Goal: Submit feedback/report problem: Provide input to the site owners about the experience or issues

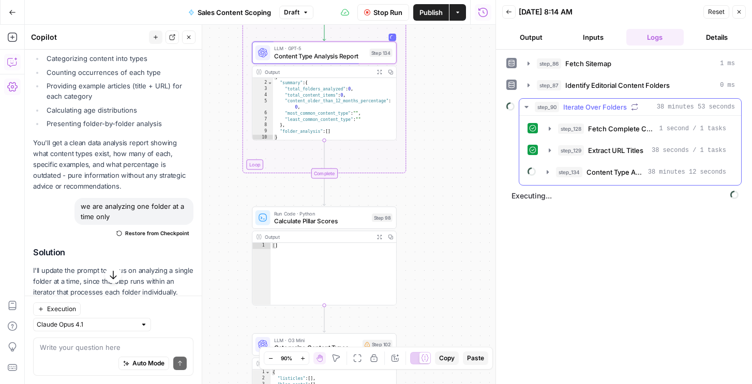
click at [556, 183] on div "step_128 Fetch Complete Content URLs 1 second / 1 tasks step_129 Extract URL Ti…" at bounding box center [630, 150] width 222 height 69
click at [556, 177] on button "step_134 Content Type Analysis Report 38 minutes 12 seconds" at bounding box center [637, 172] width 192 height 17
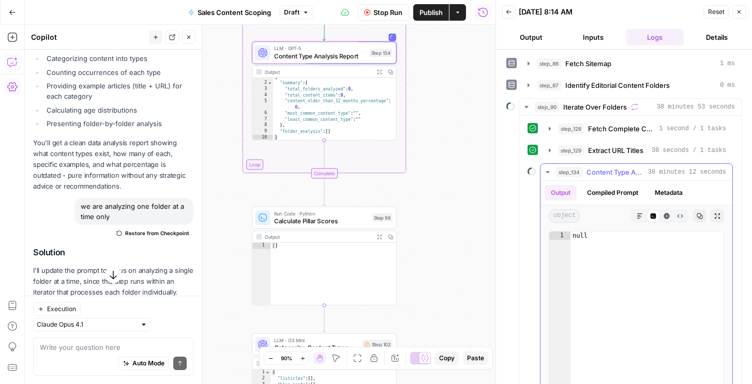
scroll to position [46, 0]
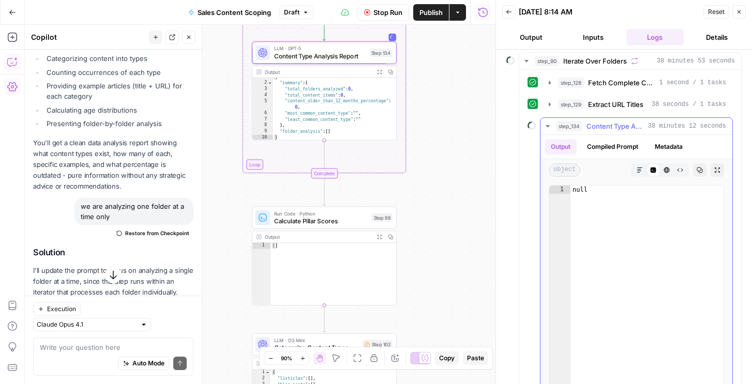
click at [618, 145] on button "Compiled Prompt" at bounding box center [613, 147] width 64 height 16
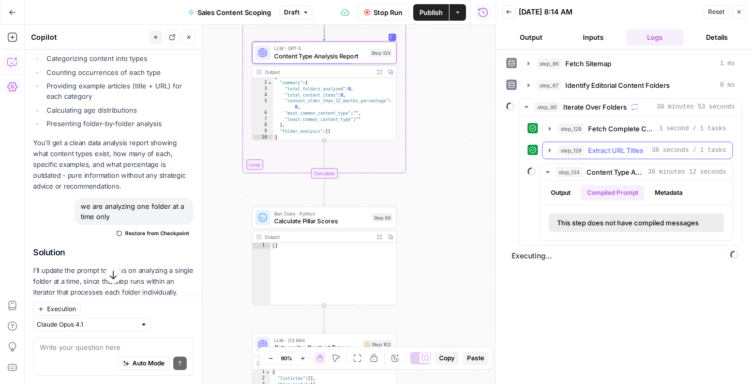
scroll to position [0, 0]
click at [658, 191] on button "Metadata" at bounding box center [669, 193] width 40 height 16
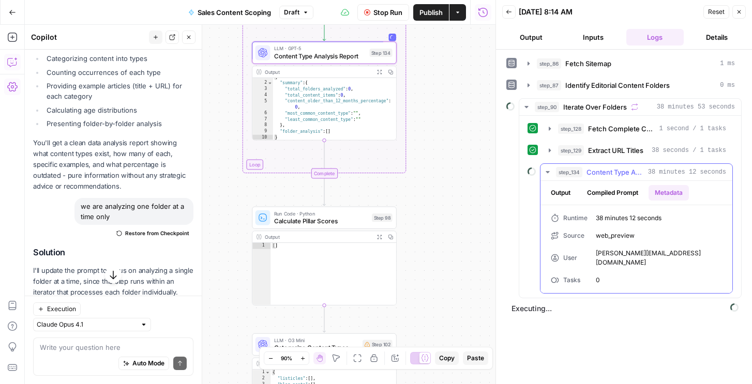
click at [578, 191] on ul "Output Compiled Prompt Metadata" at bounding box center [617, 193] width 144 height 16
click at [562, 191] on button "Output" at bounding box center [561, 193] width 32 height 16
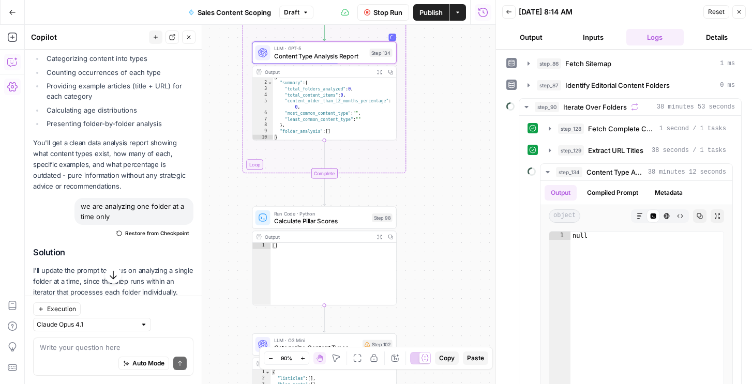
click at [391, 17] on button "Stop Run" at bounding box center [383, 12] width 52 height 17
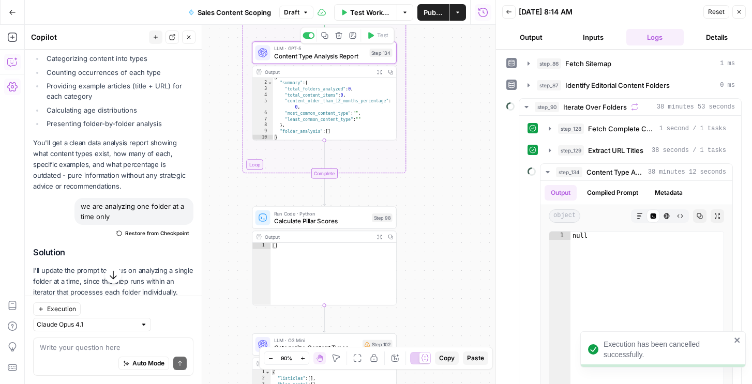
click at [356, 57] on span "Content Type Analysis Report" at bounding box center [320, 55] width 92 height 9
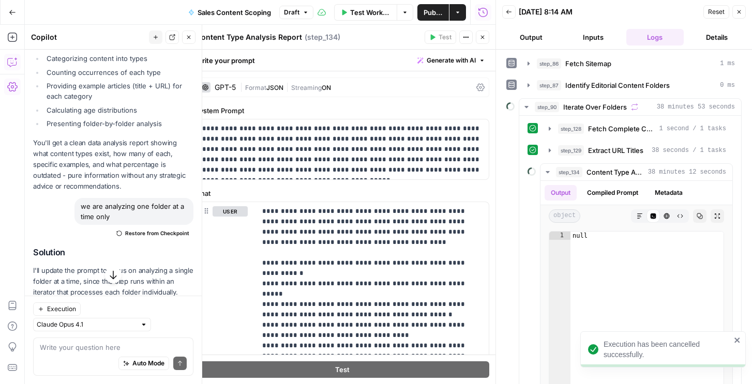
click at [255, 89] on span "Format" at bounding box center [255, 88] width 21 height 8
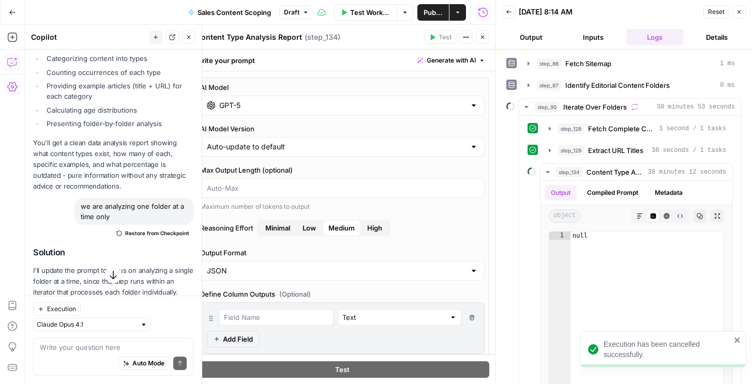
click at [243, 114] on div "GPT-5" at bounding box center [342, 106] width 285 height 20
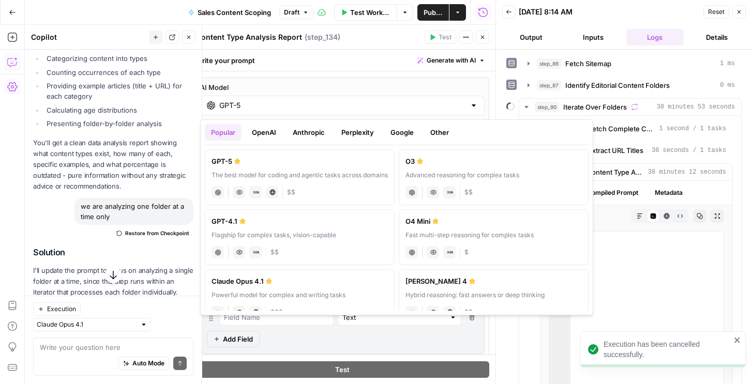
click at [354, 228] on label "GPT-4.1 Flagship for complex tasks, vision-capable chat Vision Capabilities JSO…" at bounding box center [300, 238] width 190 height 56
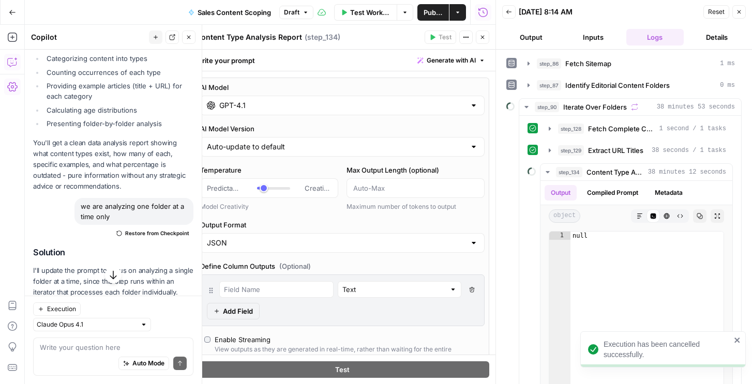
click at [354, 228] on label "Output Format" at bounding box center [342, 225] width 285 height 10
click at [354, 238] on input "JSON" at bounding box center [336, 243] width 259 height 10
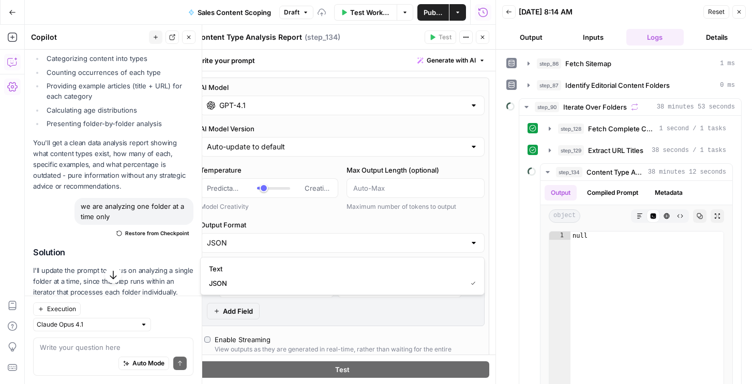
click at [351, 103] on input "GPT-4.1" at bounding box center [342, 105] width 246 height 10
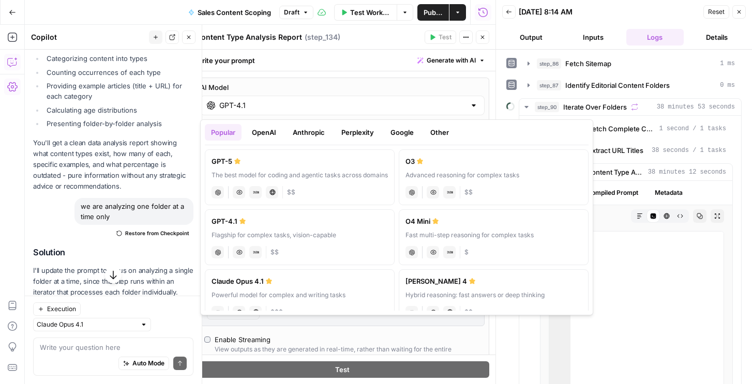
click at [277, 132] on button "OpenAI" at bounding box center [264, 132] width 37 height 17
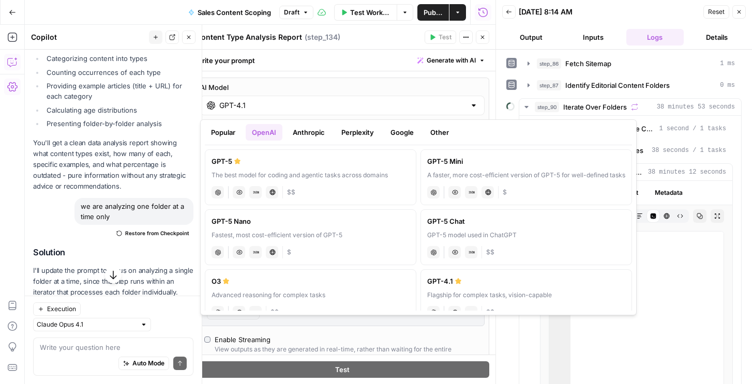
click at [451, 164] on div "GPT-5 Mini" at bounding box center [526, 161] width 198 height 10
type input "GPT-5 Mini"
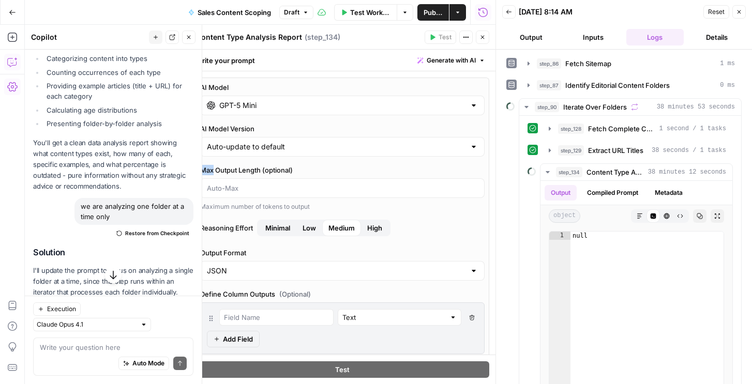
click at [451, 164] on div "AI Model GPT-5 Mini AI Model Version Auto-update to default Max Output Length (…" at bounding box center [343, 276] width 294 height 396
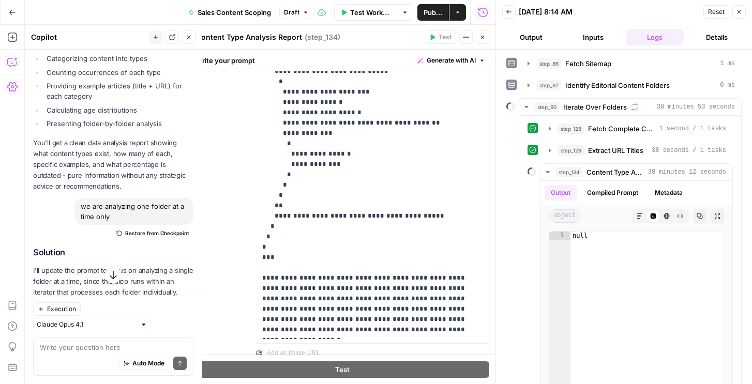
scroll to position [700, 0]
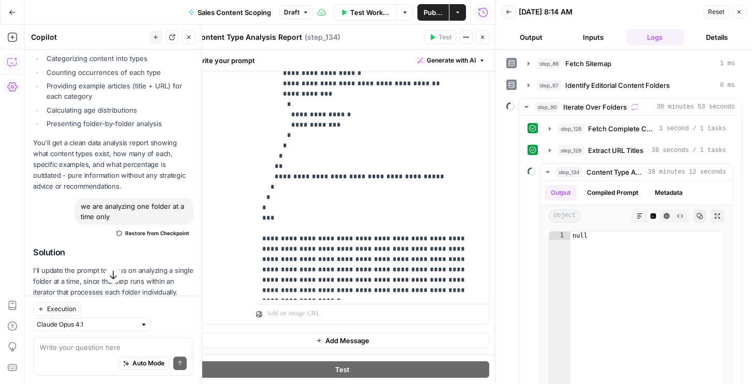
click at [481, 37] on icon "button" at bounding box center [483, 37] width 6 height 6
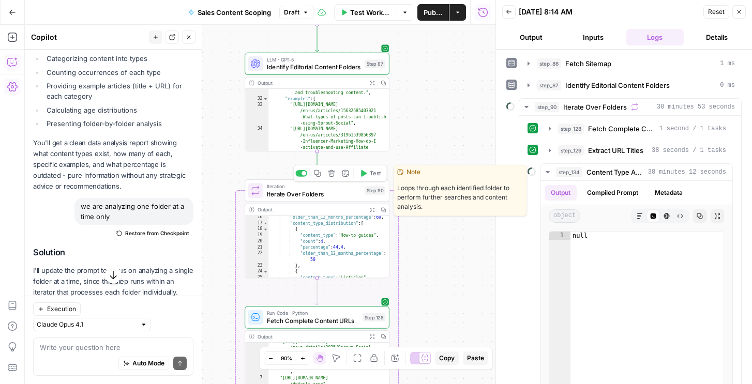
click at [368, 174] on button "Test" at bounding box center [370, 174] width 29 height 12
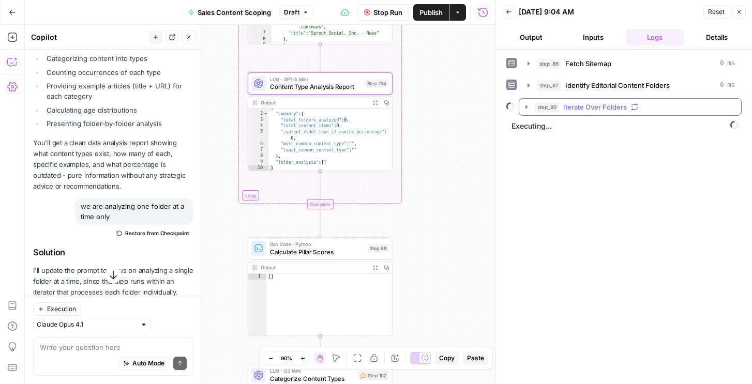
click at [550, 106] on span "step_90" at bounding box center [547, 107] width 24 height 10
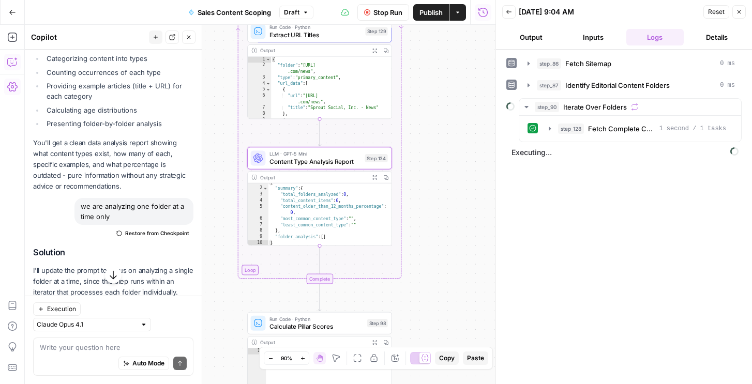
click at [339, 39] on span "Extract URL Titles" at bounding box center [316, 34] width 93 height 9
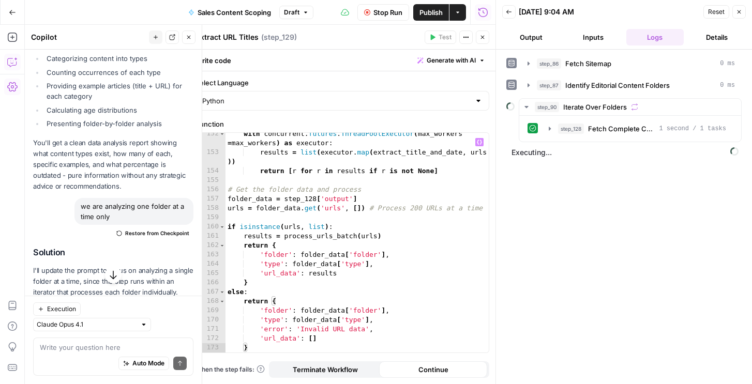
scroll to position [1512, 0]
type textarea "********"
click at [362, 248] on div "with concurrent . futures . ThreadPoolExecutor ( max_workers = max_workers ) as…" at bounding box center [357, 253] width 263 height 248
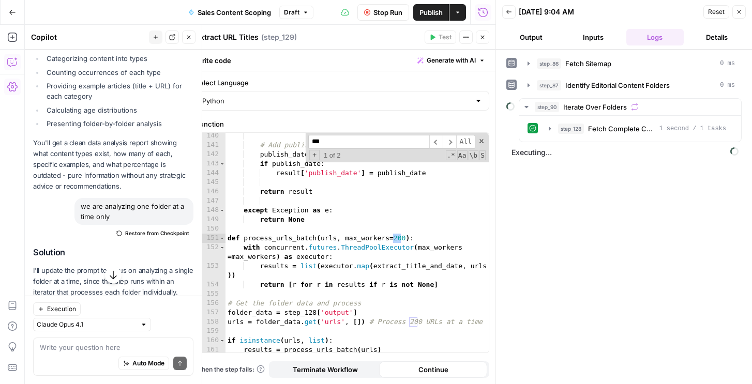
scroll to position [1398, 0]
type input "***"
click at [486, 34] on button "Close" at bounding box center [482, 37] width 13 height 13
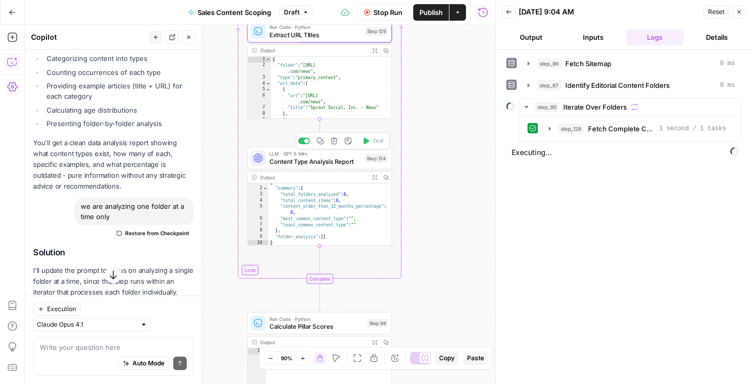
click at [369, 163] on div "LLM · GPT-5 Mini Content Type Analysis Report Step 134 Copy step Delete step Ad…" at bounding box center [319, 159] width 137 height 16
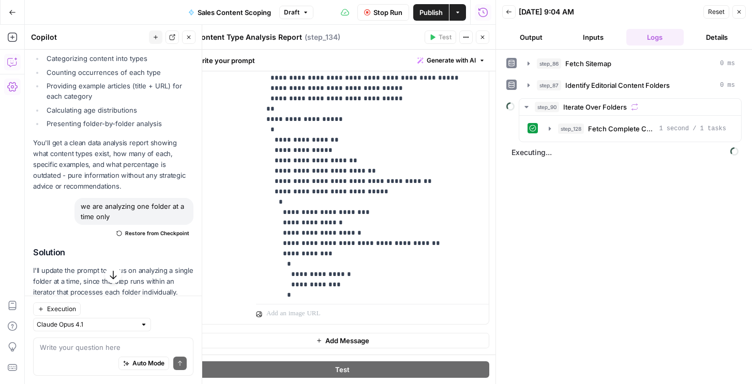
scroll to position [306, 0]
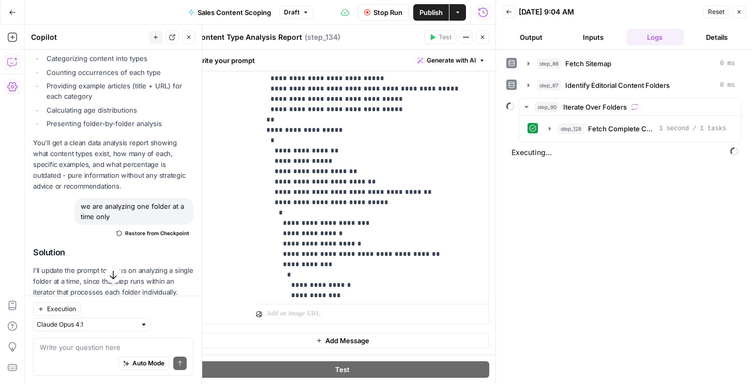
click at [477, 38] on button "Close" at bounding box center [482, 37] width 13 height 13
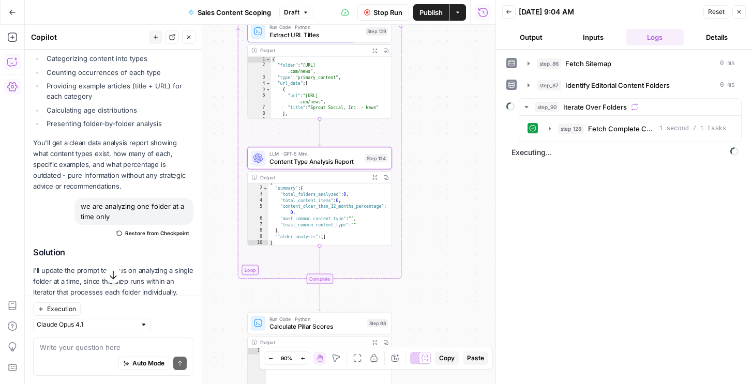
click at [529, 38] on button "Output" at bounding box center [531, 37] width 58 height 17
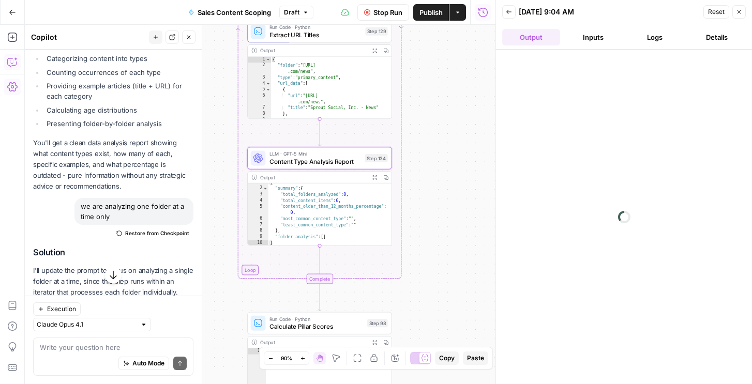
click at [653, 36] on button "Logs" at bounding box center [655, 37] width 58 height 17
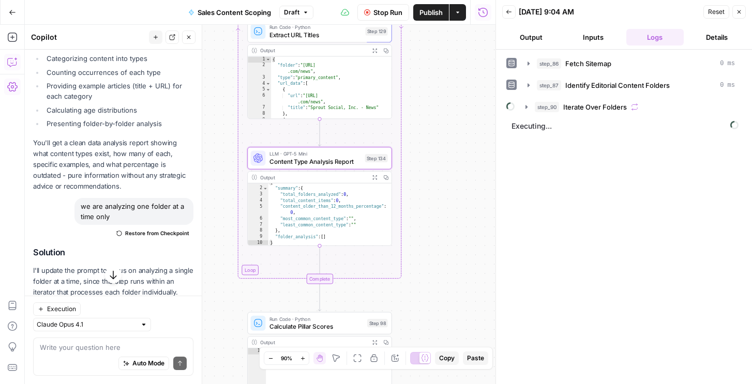
click at [564, 104] on span "Iterate Over Folders" at bounding box center [595, 107] width 64 height 10
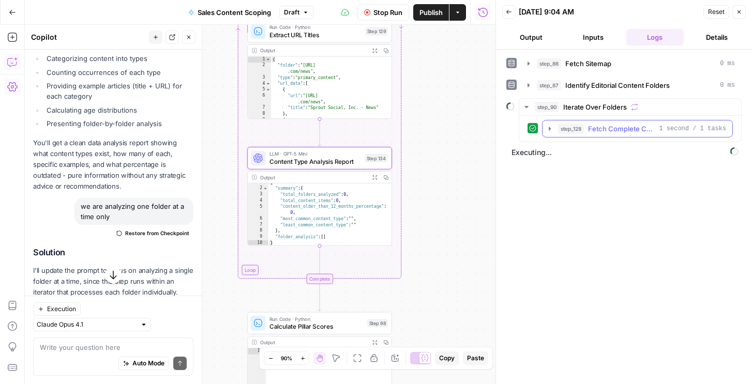
click at [591, 128] on span "Fetch Complete Content URLs" at bounding box center [621, 129] width 67 height 10
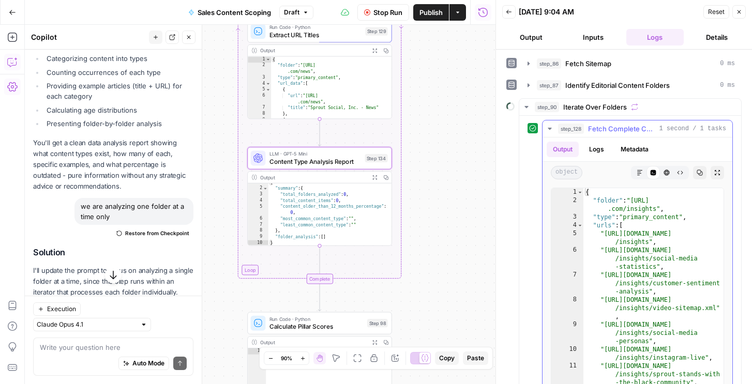
click at [580, 131] on span "step_128" at bounding box center [571, 129] width 26 height 10
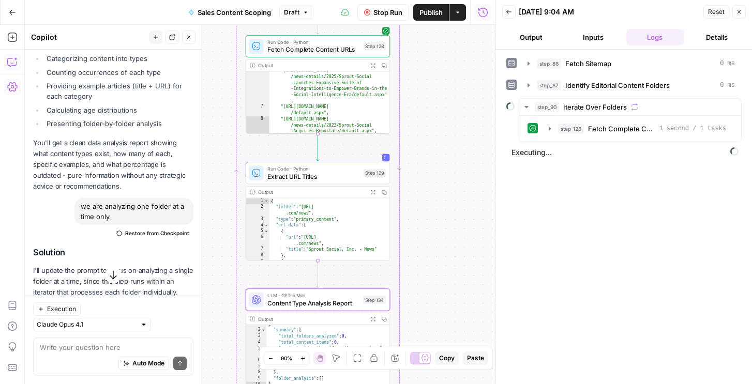
click at [536, 26] on header "Back 08/15/25 at 9:04 AM Reset Close Output Inputs Logs Details" at bounding box center [624, 25] width 256 height 50
click at [533, 37] on button "Output" at bounding box center [531, 37] width 58 height 17
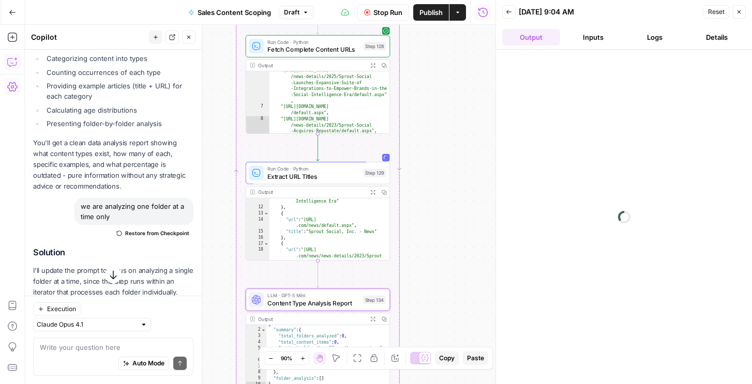
scroll to position [179, 0]
click at [740, 8] on button "Close" at bounding box center [739, 11] width 13 height 13
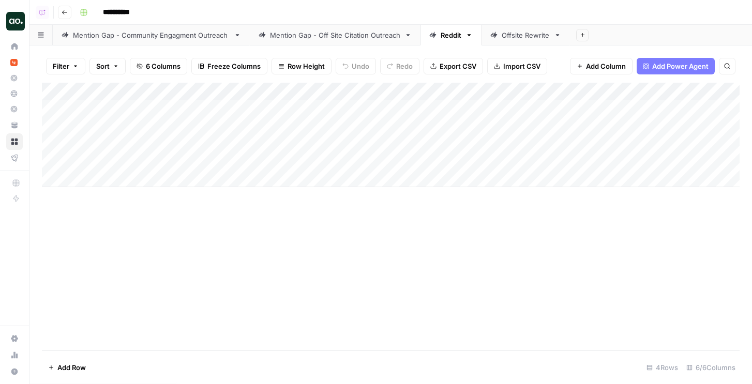
click at [317, 42] on link "Mention Gap - Off Site Citation Outreach" at bounding box center [335, 35] width 171 height 21
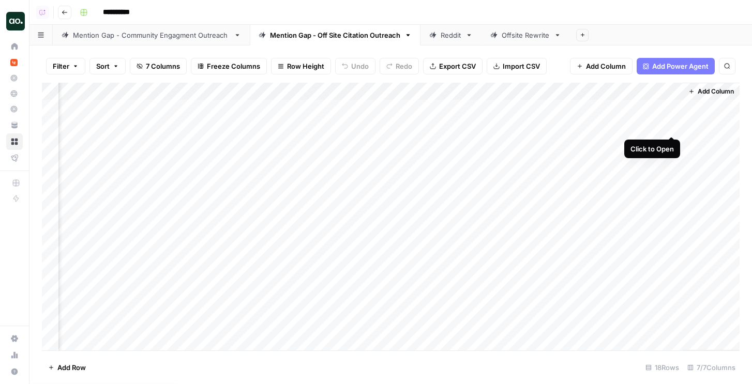
click at [671, 126] on div "Add Column" at bounding box center [391, 217] width 698 height 268
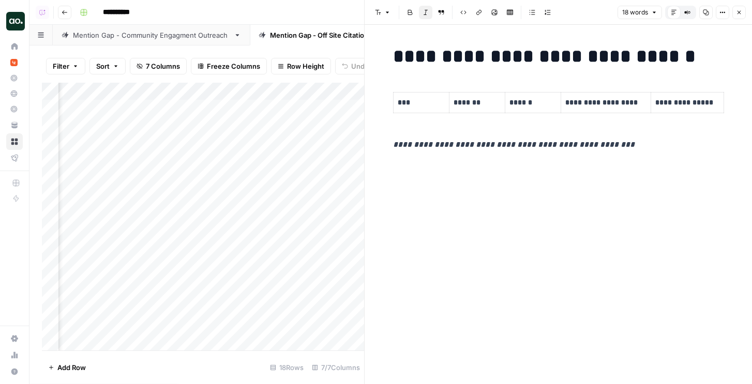
click at [743, 18] on button "Close" at bounding box center [739, 12] width 13 height 13
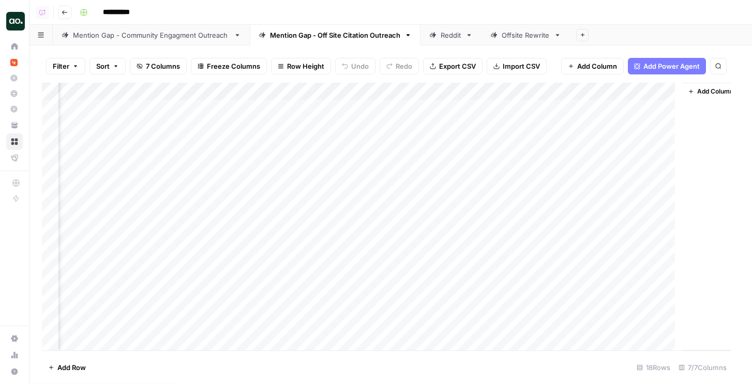
scroll to position [0, 191]
click at [673, 108] on div "Add Column" at bounding box center [391, 217] width 698 height 268
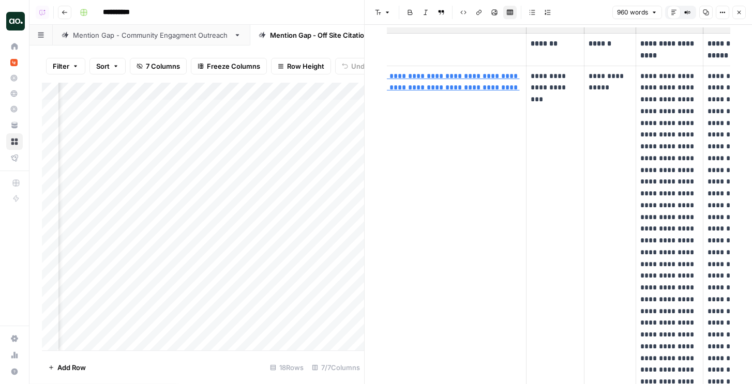
scroll to position [0, 81]
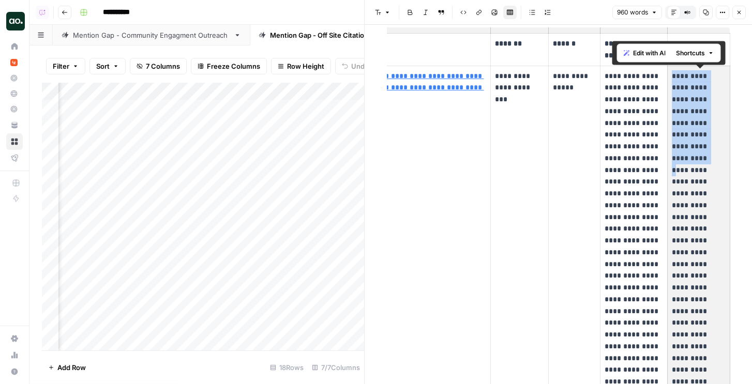
drag, startPoint x: 671, startPoint y: 75, endPoint x: 704, endPoint y: 136, distance: 69.0
click at [704, 136] on td "**********" at bounding box center [698, 323] width 63 height 515
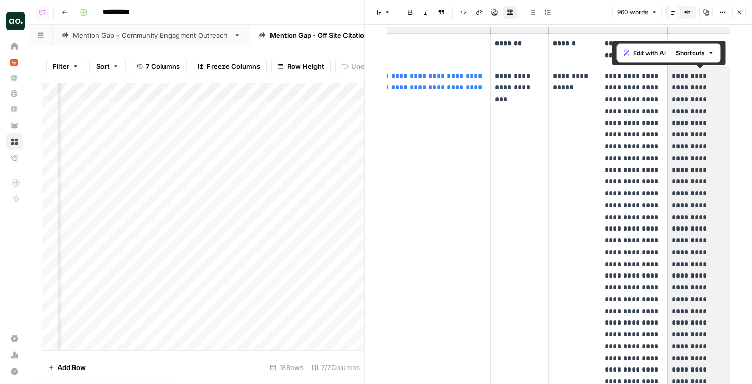
click at [704, 136] on p "**********" at bounding box center [699, 311] width 54 height 483
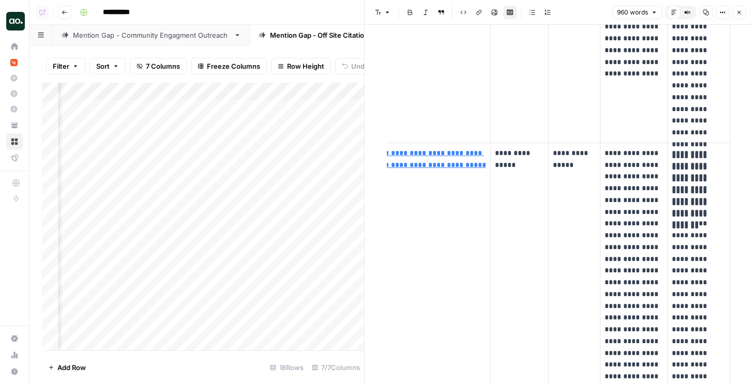
scroll to position [518, 0]
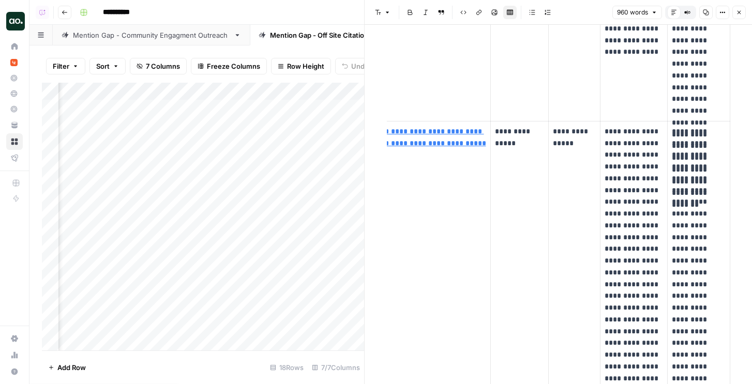
click at [744, 13] on button "Close" at bounding box center [739, 12] width 13 height 13
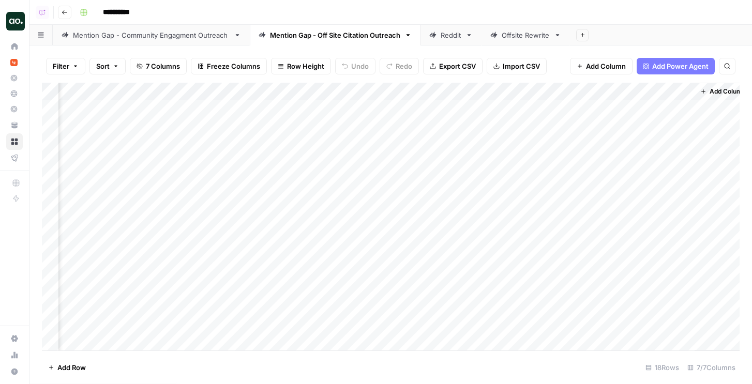
click at [455, 36] on div "Reddit" at bounding box center [451, 35] width 21 height 10
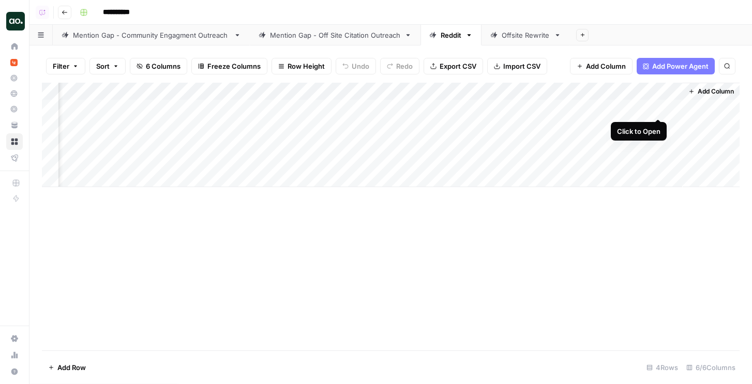
click at [655, 105] on div "Add Column" at bounding box center [391, 135] width 698 height 104
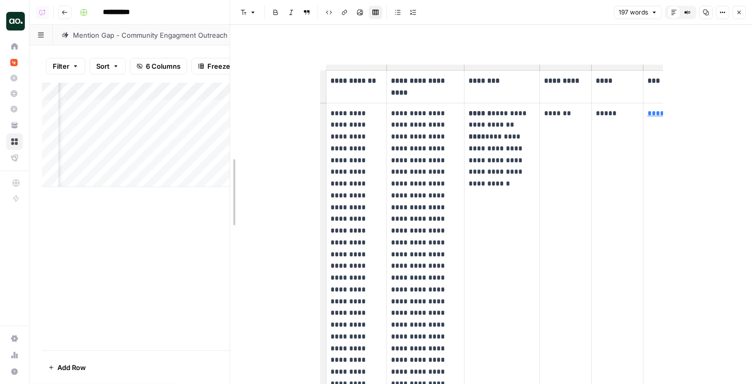
drag, startPoint x: 365, startPoint y: 134, endPoint x: 230, endPoint y: 143, distance: 134.8
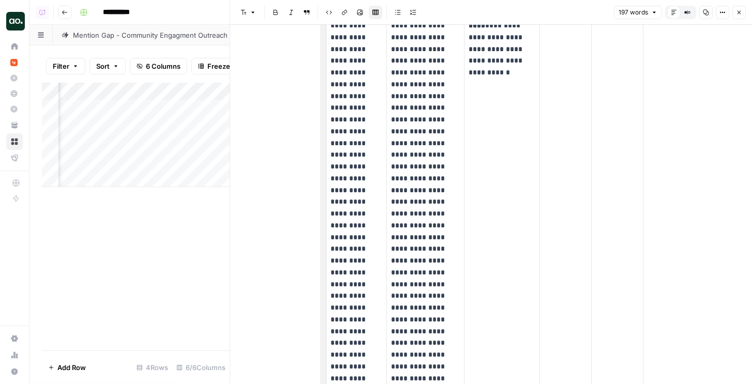
scroll to position [0, 0]
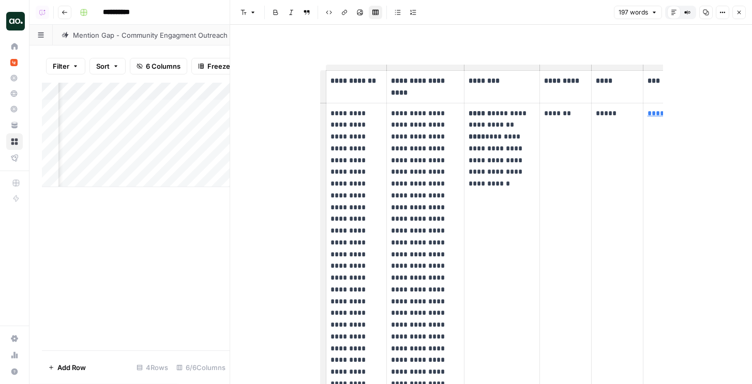
click at [743, 14] on button "Close" at bounding box center [739, 12] width 13 height 13
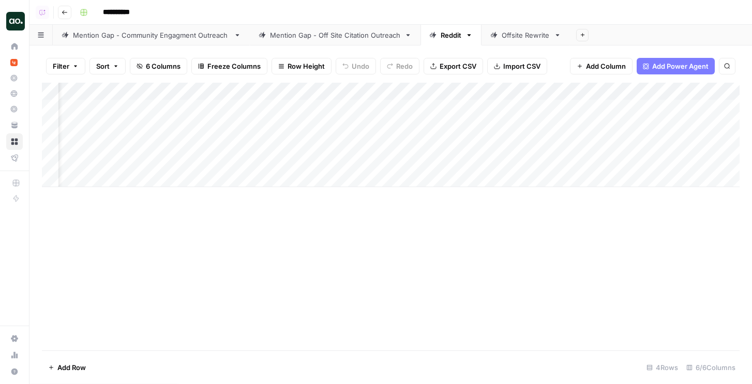
scroll to position [0, 125]
click at [383, 36] on div "Mention Gap - Off Site Citation Outreach" at bounding box center [335, 35] width 130 height 10
click at [482, 90] on div "Add Column" at bounding box center [391, 217] width 698 height 268
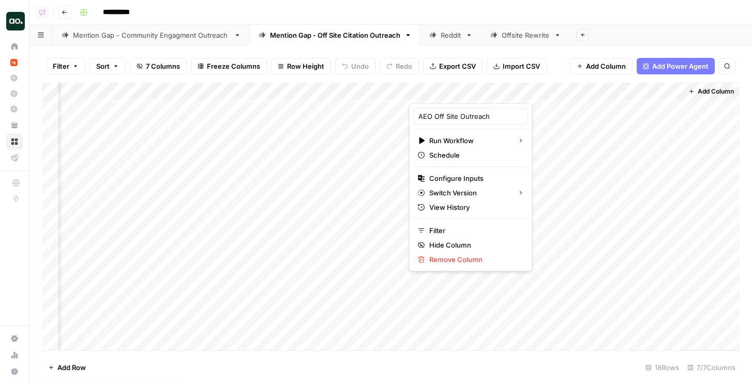
click at [483, 88] on div at bounding box center [456, 93] width 94 height 21
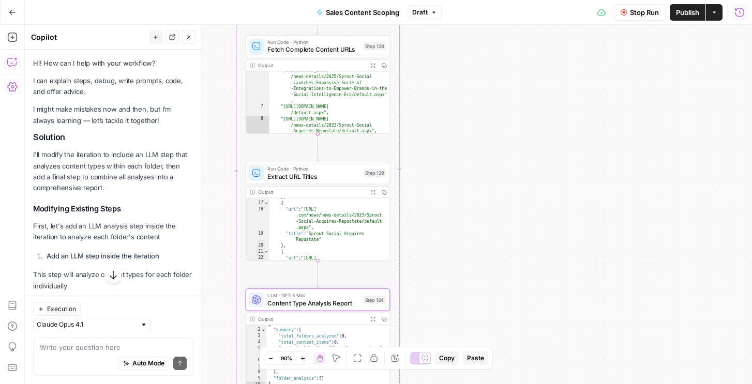
scroll to position [6505, 0]
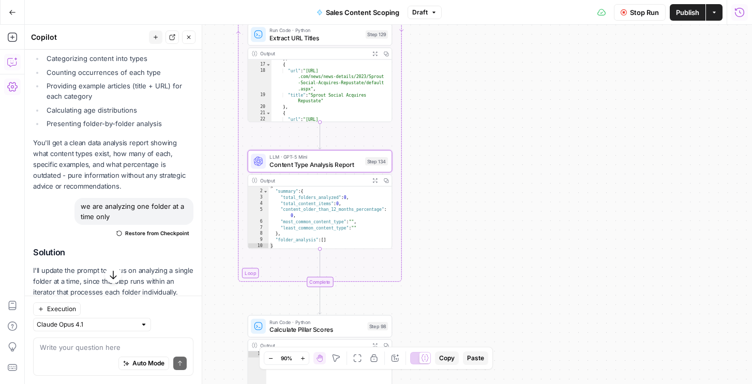
click at [734, 11] on button "Run History" at bounding box center [739, 12] width 17 height 17
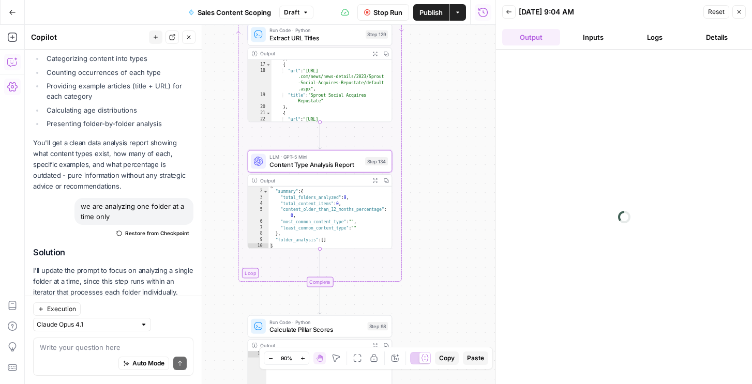
scroll to position [6526, 0]
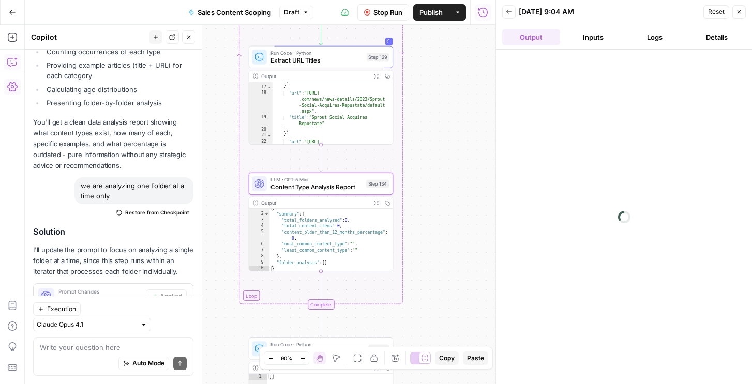
click at [645, 33] on button "Logs" at bounding box center [655, 37] width 58 height 17
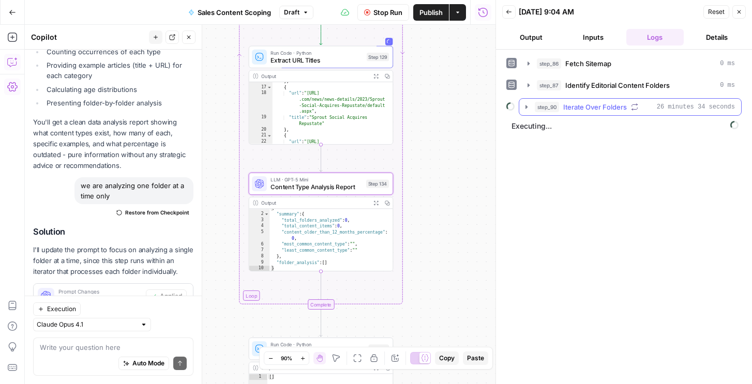
click at [599, 105] on span "Iterate Over Folders" at bounding box center [595, 107] width 64 height 10
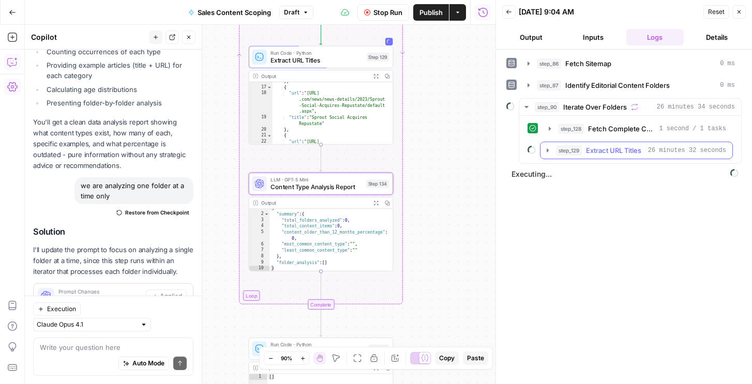
click at [599, 146] on span "Extract URL Titles" at bounding box center [613, 150] width 55 height 10
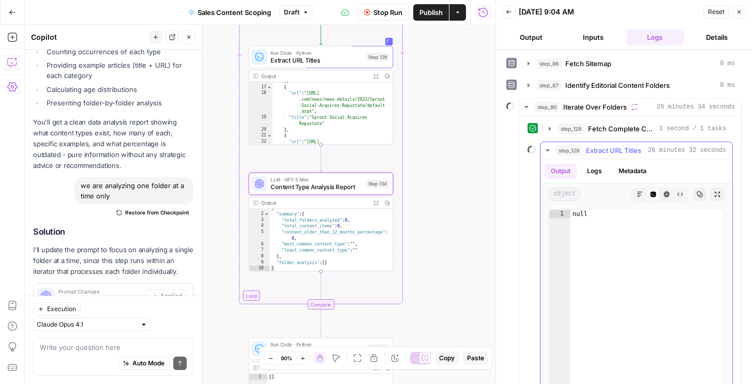
click at [552, 148] on button "step_129 Extract URL Titles 26 minutes 32 seconds" at bounding box center [637, 150] width 192 height 17
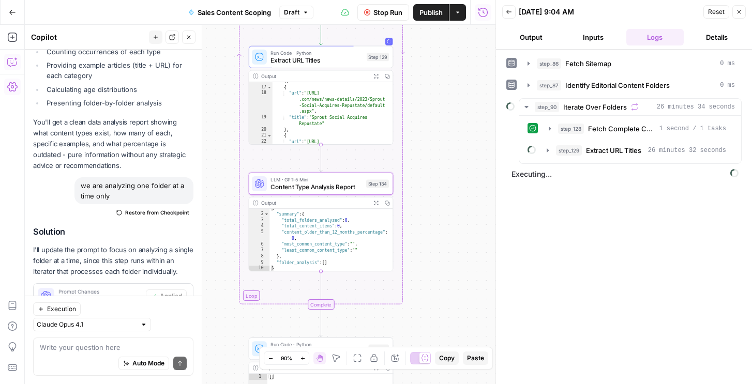
click at [396, 14] on span "Stop Run" at bounding box center [388, 12] width 29 height 10
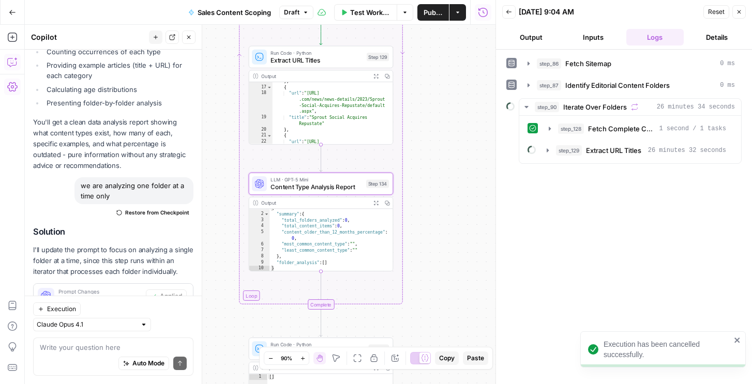
click at [73, 353] on div "Auto Mode Send" at bounding box center [113, 364] width 147 height 23
type textarea "why is 129 taking so long?"
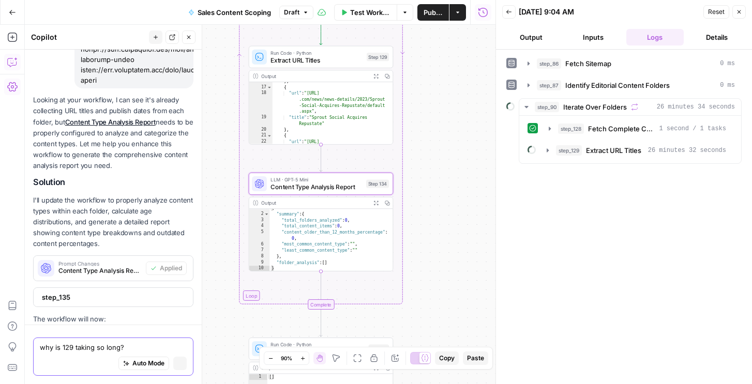
scroll to position [7657, 0]
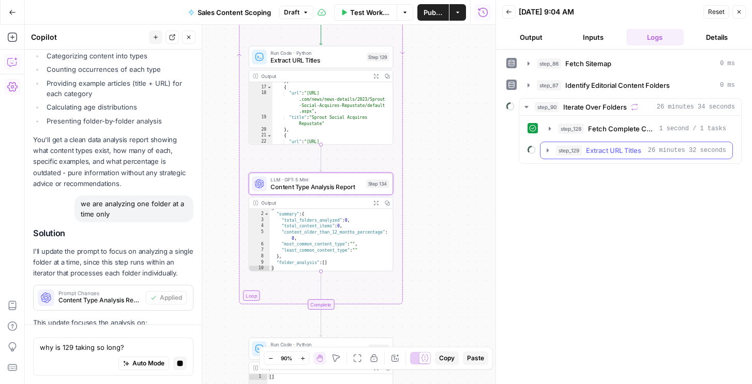
click at [569, 152] on span "step_129" at bounding box center [569, 150] width 26 height 10
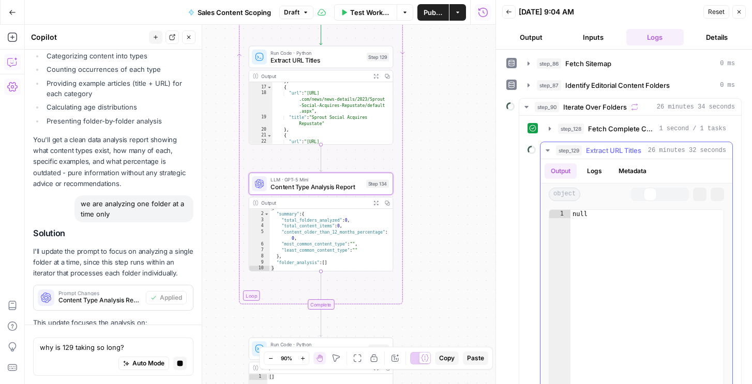
click at [569, 152] on span "step_129" at bounding box center [569, 150] width 26 height 10
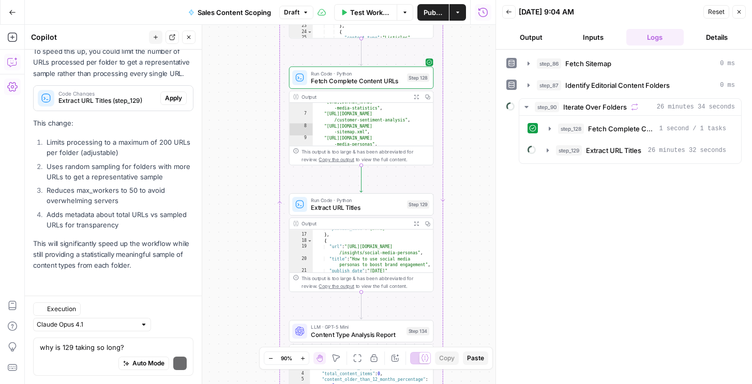
scroll to position [7009, 0]
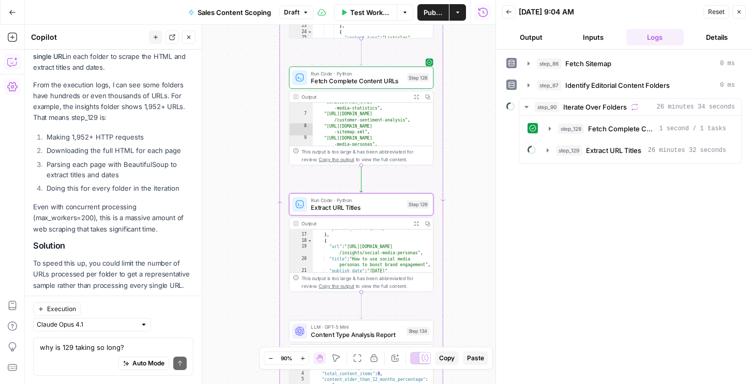
click at [177, 306] on span "Apply" at bounding box center [173, 310] width 17 height 9
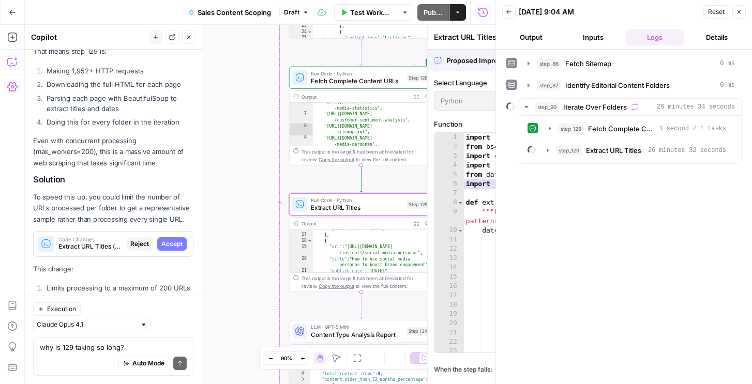
scroll to position [6943, 0]
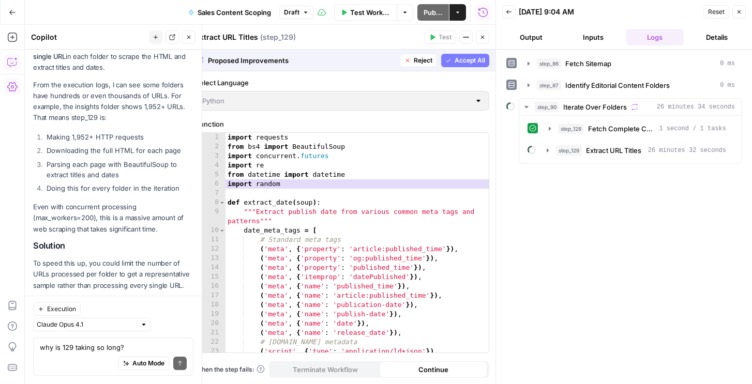
click at [459, 65] on button "Accept All" at bounding box center [465, 60] width 48 height 13
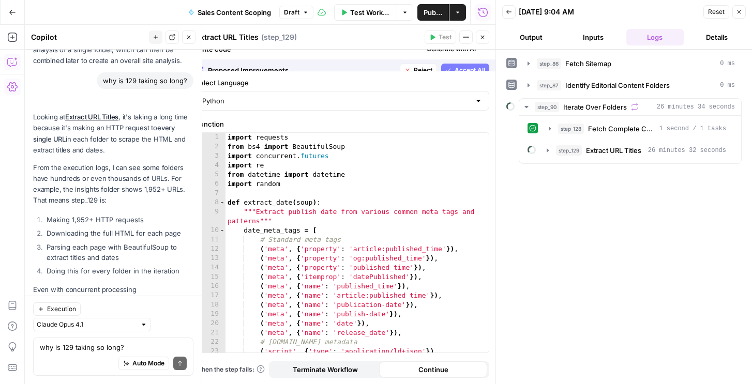
scroll to position [7026, 0]
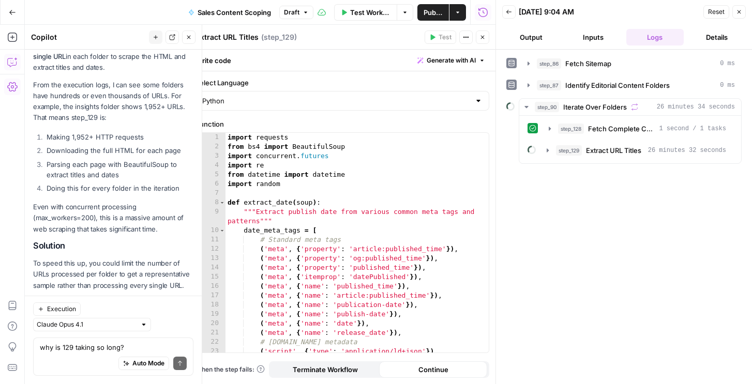
click at [739, 9] on icon "button" at bounding box center [739, 12] width 6 height 6
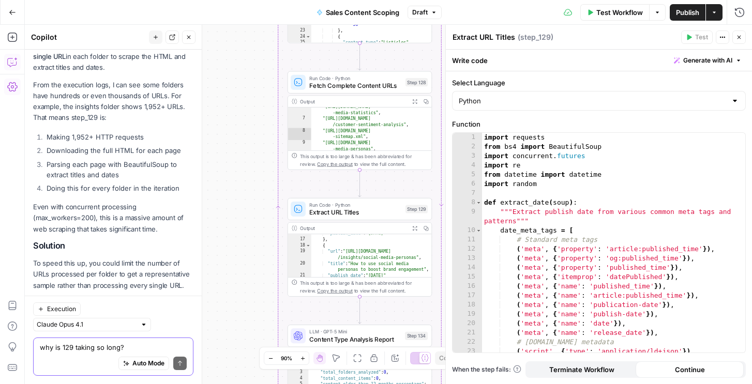
click at [68, 346] on textarea "why is 129 taking so long?" at bounding box center [113, 347] width 147 height 10
click at [98, 347] on textarea "i dont want to max... i want to batch" at bounding box center [113, 347] width 147 height 10
type textarea "i dont want to max of 200... i want to batch"
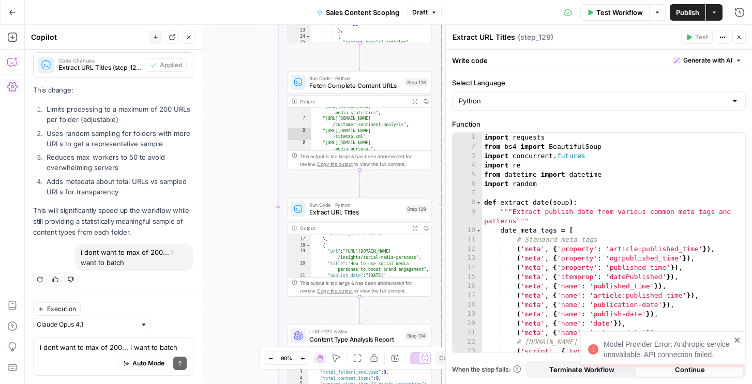
scroll to position [7059, 0]
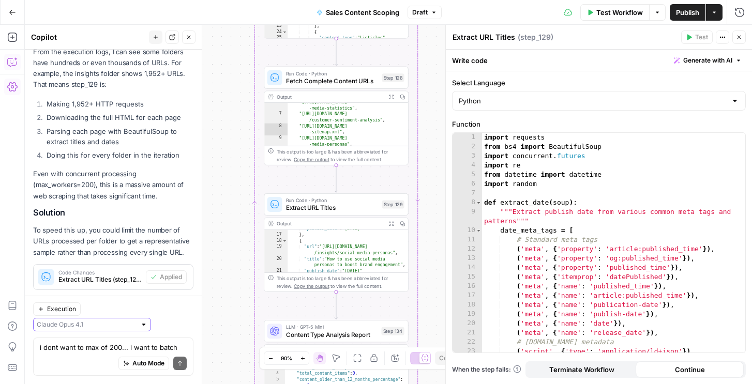
click at [109, 321] on input "text" at bounding box center [86, 325] width 99 height 10
click at [118, 288] on span "Claude Sonnet 4" at bounding box center [140, 287] width 96 height 10
type input "Claude Sonnet 4"
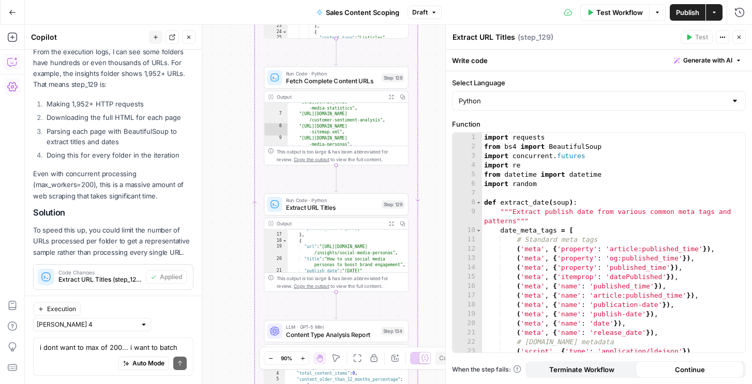
copy div "i dont want to max of 200... i want to batch Regenerate Helpful Not helpful Exe…"
click at [90, 347] on textarea "i dont want to max of 200... i want to batch" at bounding box center [113, 347] width 147 height 10
paste textarea "i dont want to max of 200... i want to batch"
type textarea "i dont want to max of 200... i want to batch"
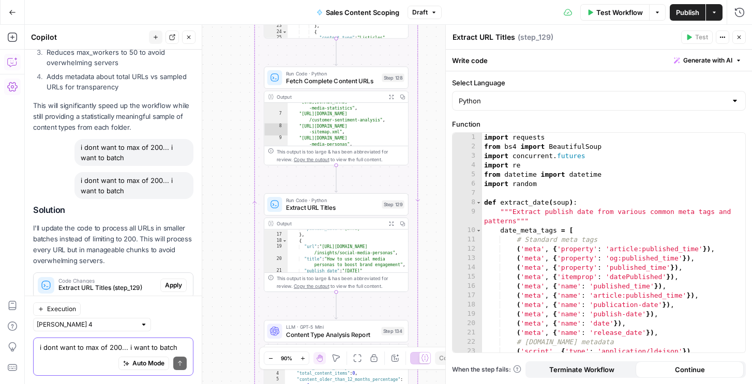
scroll to position [7365, 0]
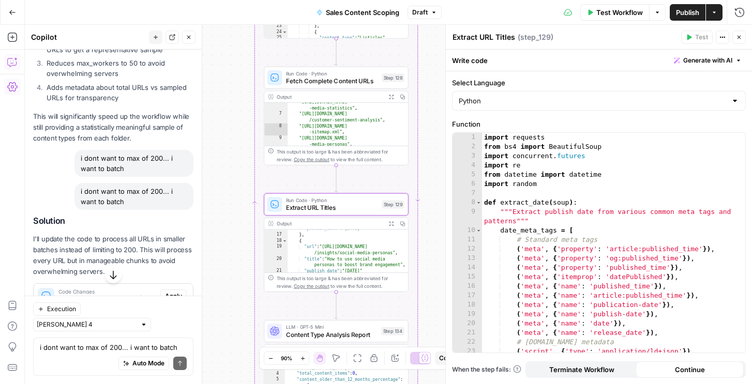
click at [176, 292] on span "Apply" at bounding box center [173, 296] width 17 height 9
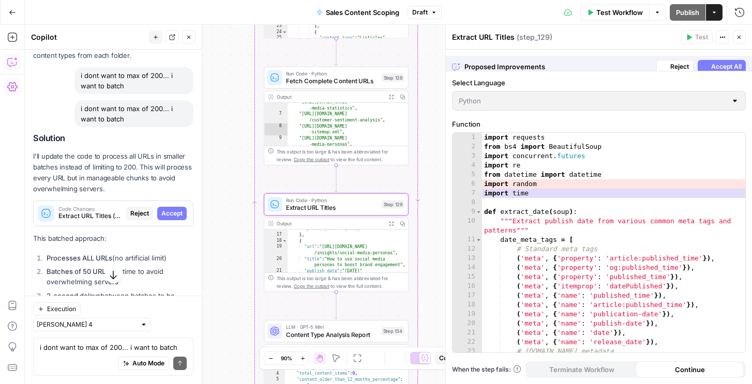
scroll to position [7282, 0]
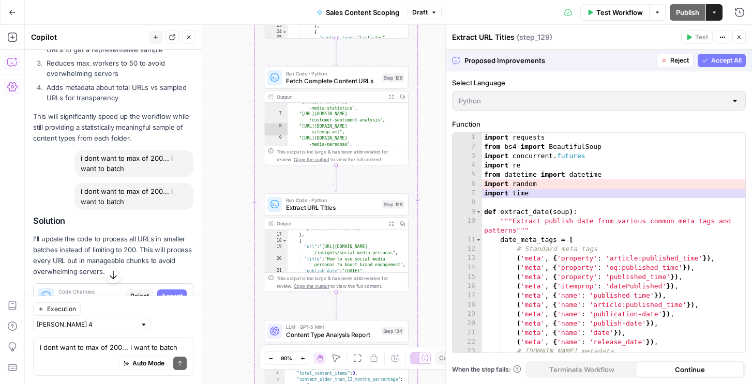
click at [728, 56] on span "Accept All" at bounding box center [726, 60] width 31 height 9
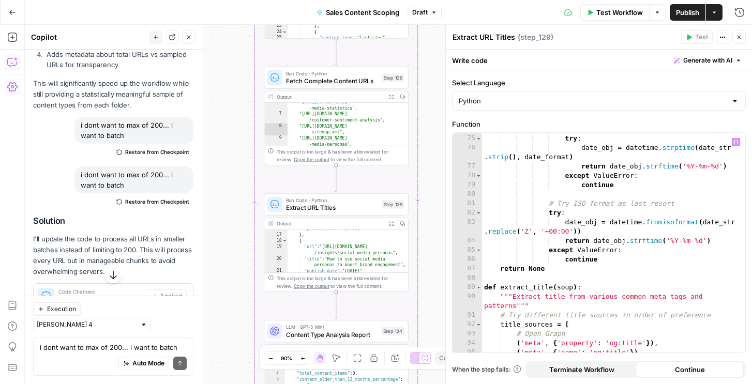
scroll to position [735, 0]
click at [740, 40] on button "Close" at bounding box center [739, 37] width 13 height 13
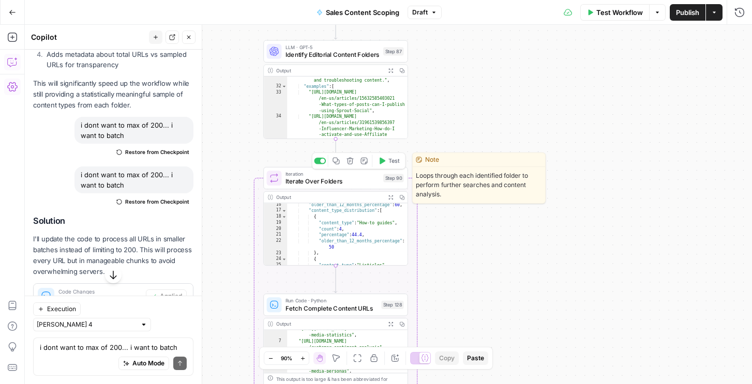
click at [393, 160] on span "Test" at bounding box center [394, 161] width 11 height 8
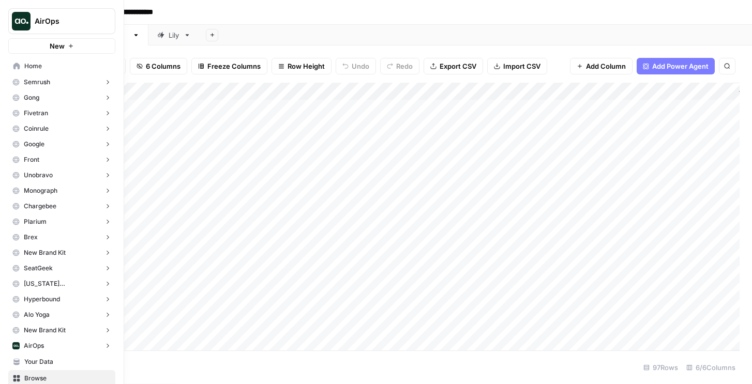
click at [19, 61] on link "Home" at bounding box center [61, 66] width 107 height 17
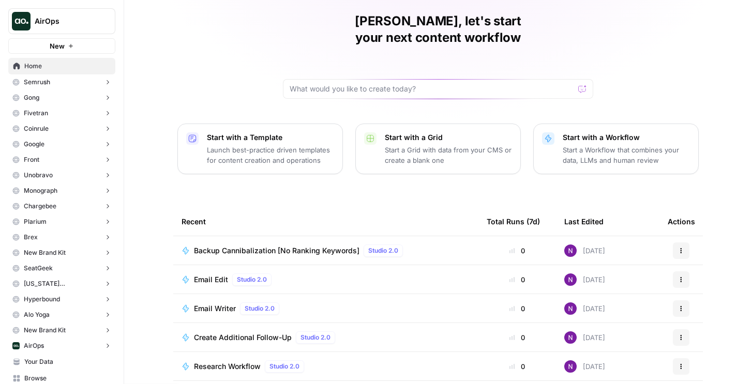
scroll to position [92, 0]
